Goal: Task Accomplishment & Management: Complete application form

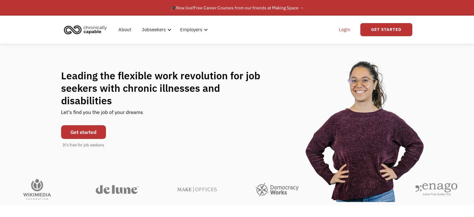
click at [343, 30] on link "Login" at bounding box center [344, 30] width 19 height 20
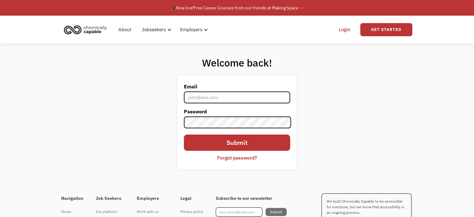
click at [231, 99] on input "Email" at bounding box center [237, 97] width 106 height 12
type input "[EMAIL_ADDRESS][DOMAIN_NAME]"
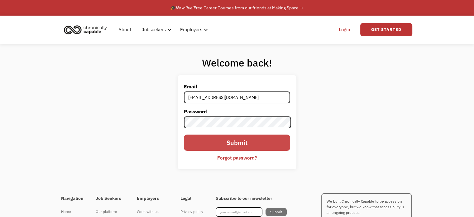
click at [230, 147] on input "Submit" at bounding box center [237, 142] width 106 height 16
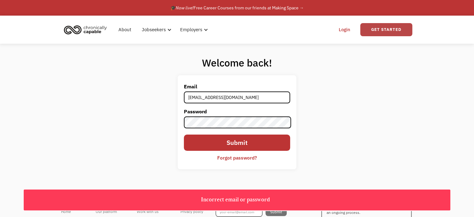
click at [379, 28] on link "Get Started" at bounding box center [386, 29] width 52 height 13
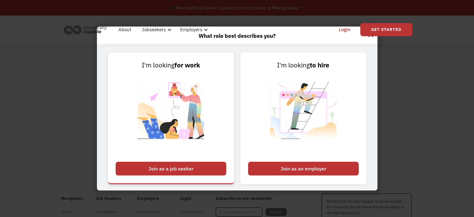
click at [152, 170] on div "Join as a job seeker" at bounding box center [171, 168] width 111 height 14
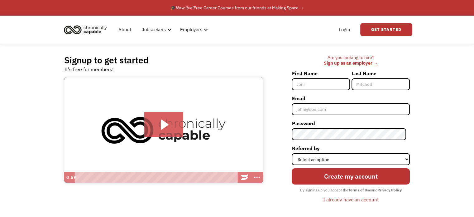
click at [332, 83] on input "First Name" at bounding box center [321, 84] width 58 height 12
type input "Allyson"
click at [364, 79] on input "Last Name" at bounding box center [381, 84] width 58 height 12
type input "Dorsey"
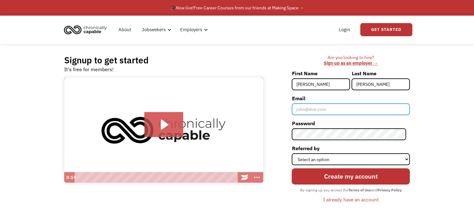
click at [338, 109] on input "Email" at bounding box center [351, 109] width 118 height 12
type input "[EMAIL_ADDRESS][DOMAIN_NAME]"
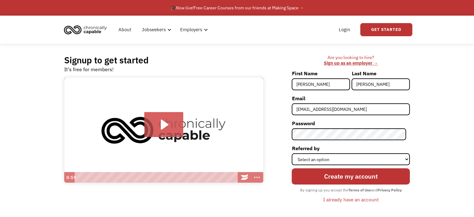
click at [425, 118] on div "Signup to get started It's free for members! Click for sound @keyframes VOLUME_…" at bounding box center [237, 132] width 474 height 176
click at [318, 160] on select "Select an option Instagram Facebook Twitter Search Engine News Article Word of …" at bounding box center [351, 159] width 118 height 12
click at [276, 88] on div "Are you looking to hire? ‍ Sign up as an employer → First Name Allyson Last Nam…" at bounding box center [340, 132] width 141 height 155
click at [325, 157] on select "Select an option Instagram Facebook Twitter Search Engine News Article Word of …" at bounding box center [351, 159] width 118 height 12
select select "Other"
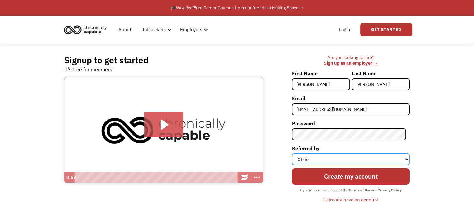
click at [295, 153] on select "Select an option Instagram Facebook Twitter Search Engine News Article Word of …" at bounding box center [351, 159] width 118 height 12
click at [299, 156] on select "Select an option Instagram Facebook Twitter Search Engine News Article Word of …" at bounding box center [351, 159] width 118 height 12
click at [283, 147] on div "Are you looking to hire? ‍ Sign up as an employer → First Name Allyson Last Nam…" at bounding box center [340, 132] width 141 height 155
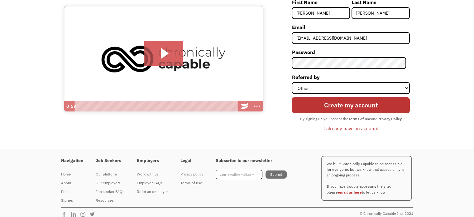
scroll to position [77, 0]
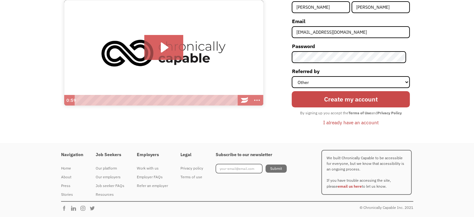
click at [329, 102] on input "Create my account" at bounding box center [351, 99] width 118 height 16
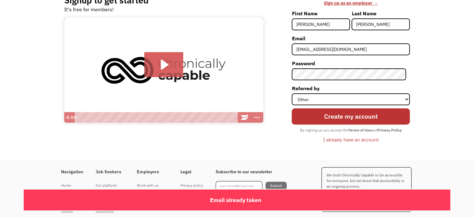
scroll to position [62, 0]
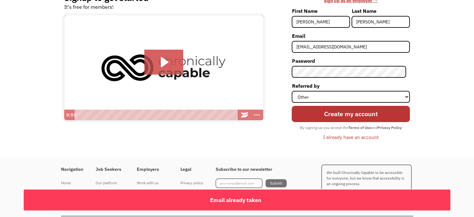
click at [364, 135] on div "I already have an account" at bounding box center [350, 136] width 55 height 7
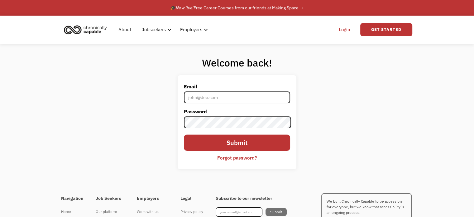
click at [262, 106] on label "Password" at bounding box center [237, 111] width 106 height 10
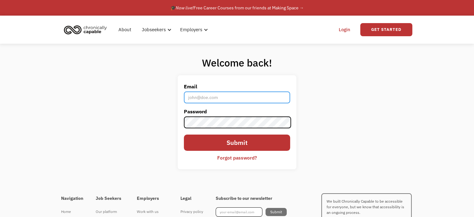
click at [262, 100] on input "Email" at bounding box center [237, 97] width 106 height 12
type input "[EMAIL_ADDRESS][DOMAIN_NAME]"
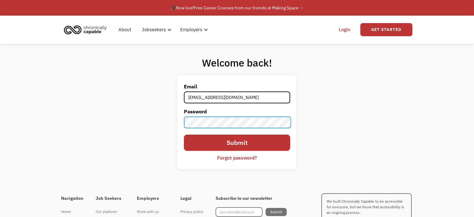
click at [184, 134] on input "Submit" at bounding box center [237, 142] width 106 height 16
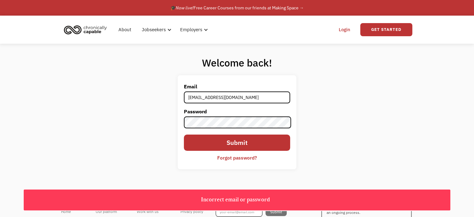
click at [233, 156] on div "Forgot password?" at bounding box center [237, 157] width 40 height 7
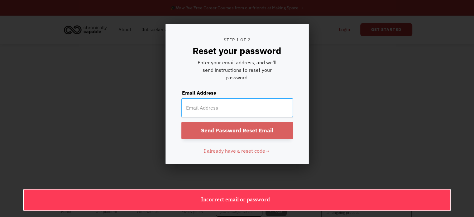
click at [215, 107] on input "email" at bounding box center [237, 107] width 112 height 19
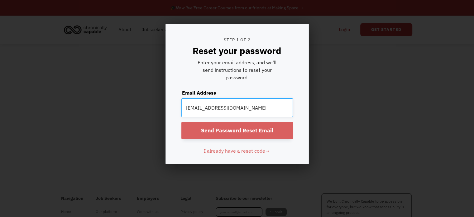
type input "allymdorsey@gmail.com"
click at [214, 129] on input "Send Password Reset Email" at bounding box center [237, 130] width 112 height 17
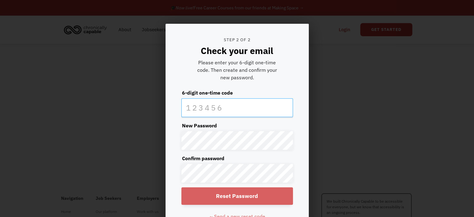
click at [221, 106] on input "text" at bounding box center [237, 107] width 112 height 19
click at [207, 105] on input "text" at bounding box center [237, 107] width 112 height 19
paste input "447162"
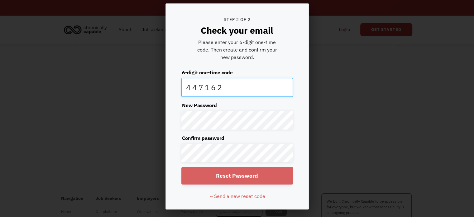
scroll to position [31, 0]
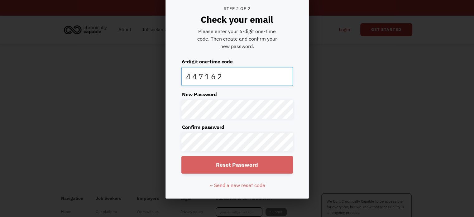
type input "447162"
click at [200, 161] on input "Reset Password" at bounding box center [237, 164] width 112 height 17
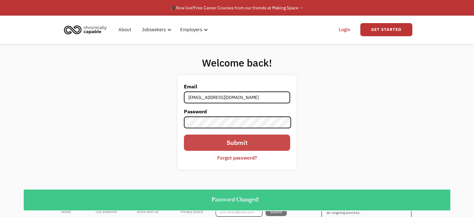
click at [218, 144] on input "Submit" at bounding box center [237, 142] width 106 height 16
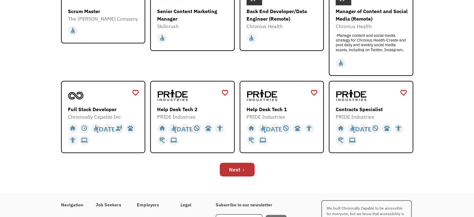
scroll to position [218, 0]
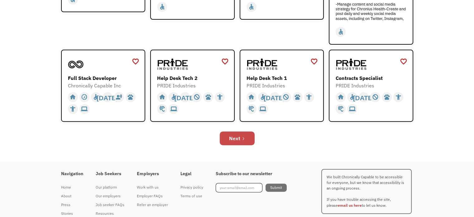
click at [230, 139] on div "Next" at bounding box center [234, 137] width 11 height 7
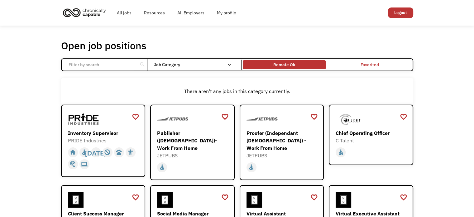
click at [267, 62] on div "Remote Ok" at bounding box center [284, 65] width 83 height 6
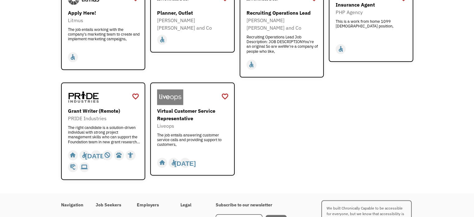
scroll to position [779, 0]
